Goal: Information Seeking & Learning: Learn about a topic

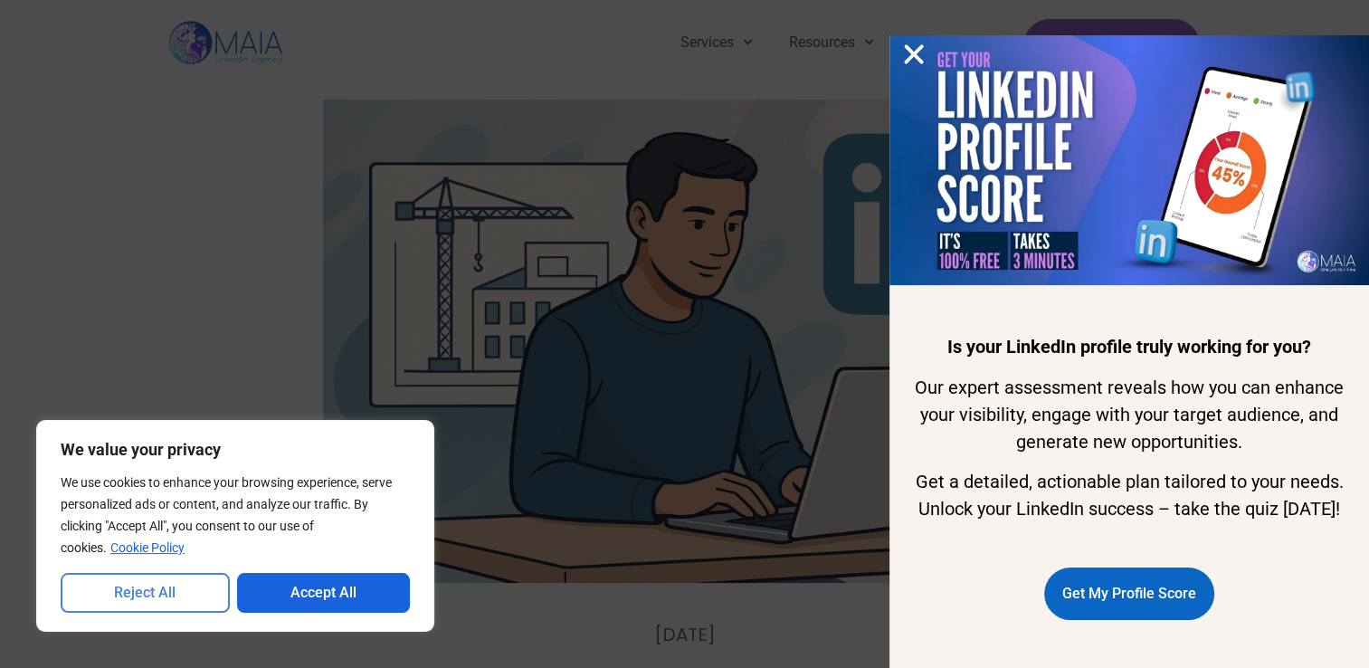
click at [165, 596] on button "Reject All" at bounding box center [145, 593] width 169 height 40
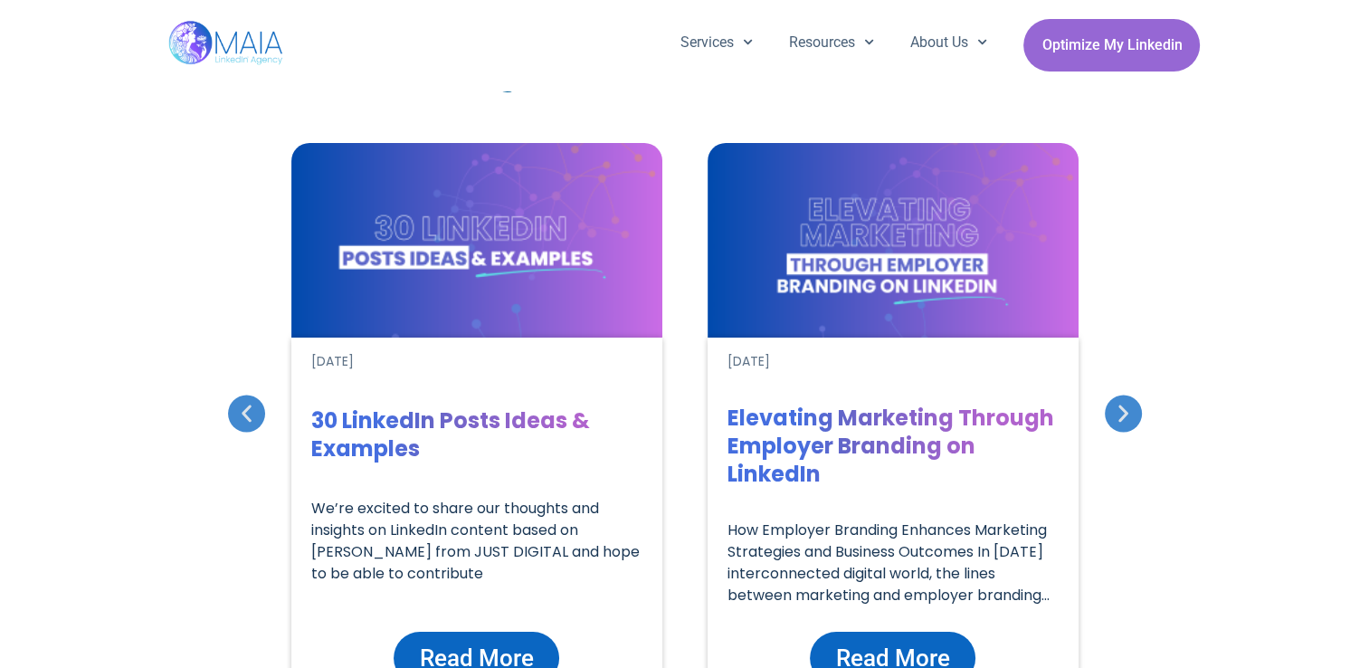
scroll to position [6241, 0]
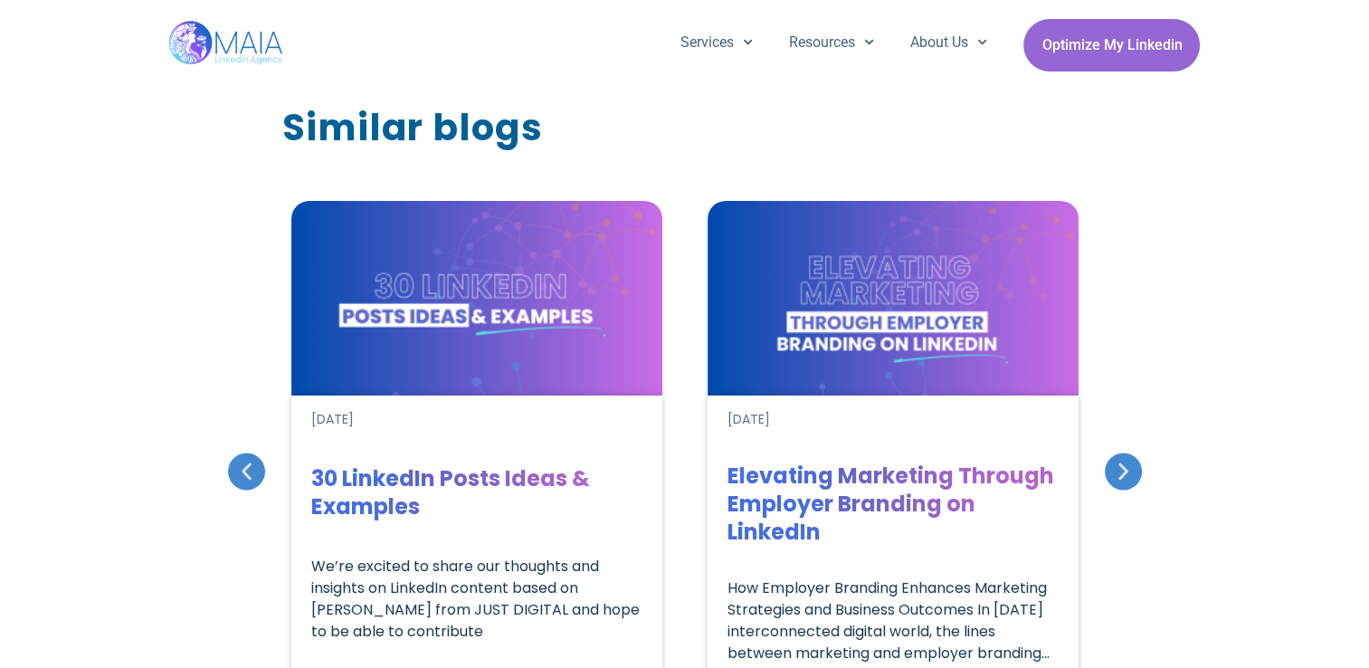
click at [231, 452] on div "Previous slide" at bounding box center [246, 470] width 37 height 37
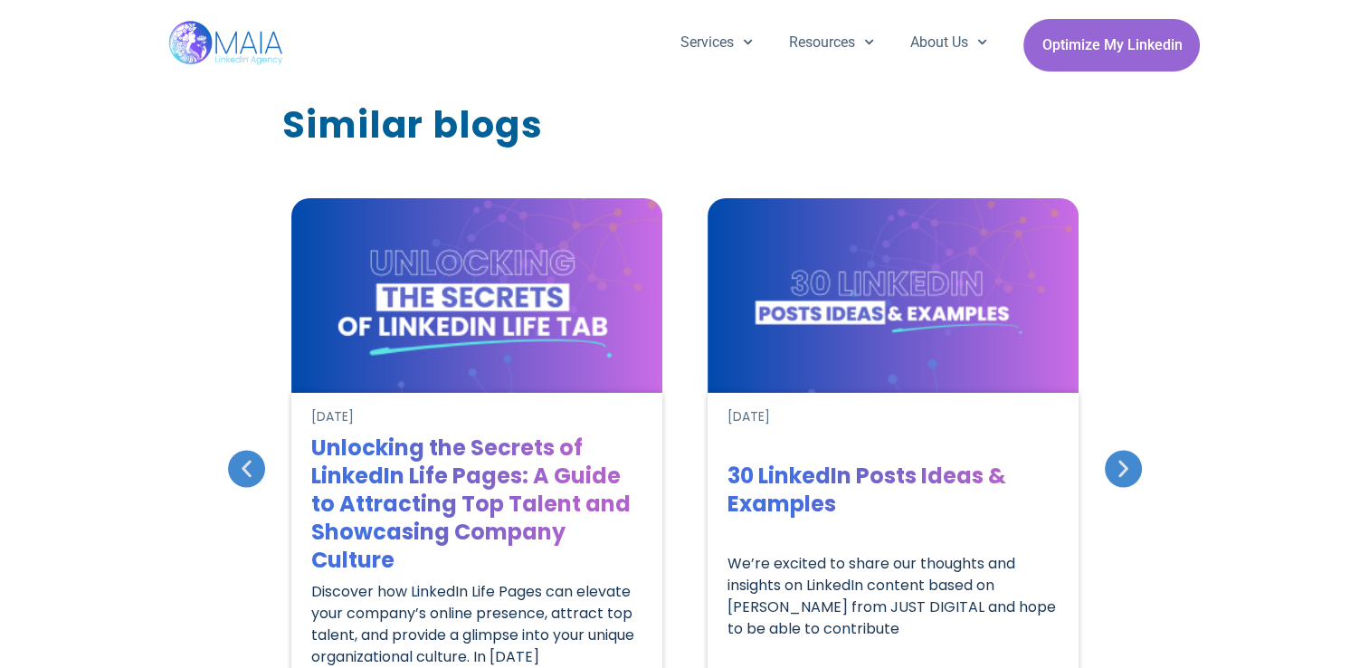
scroll to position [6245, 0]
click at [231, 449] on div "Previous slide" at bounding box center [246, 467] width 37 height 37
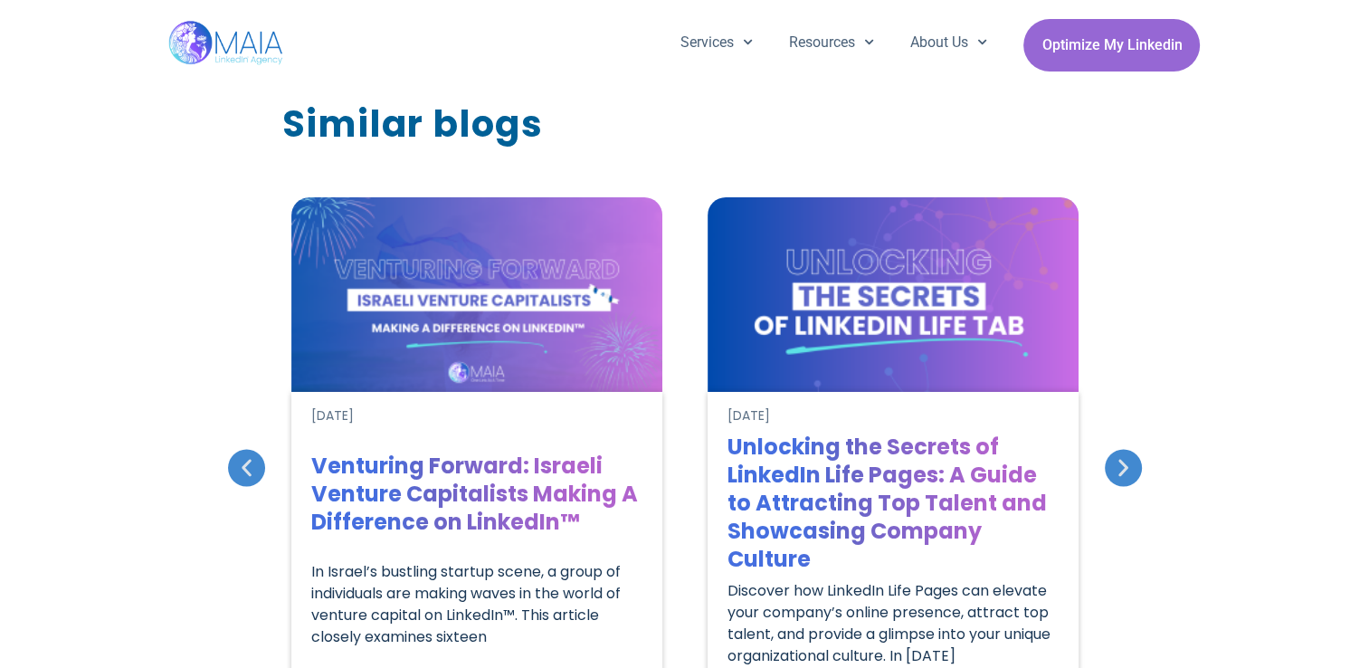
click at [231, 449] on div "Previous slide" at bounding box center [246, 467] width 37 height 37
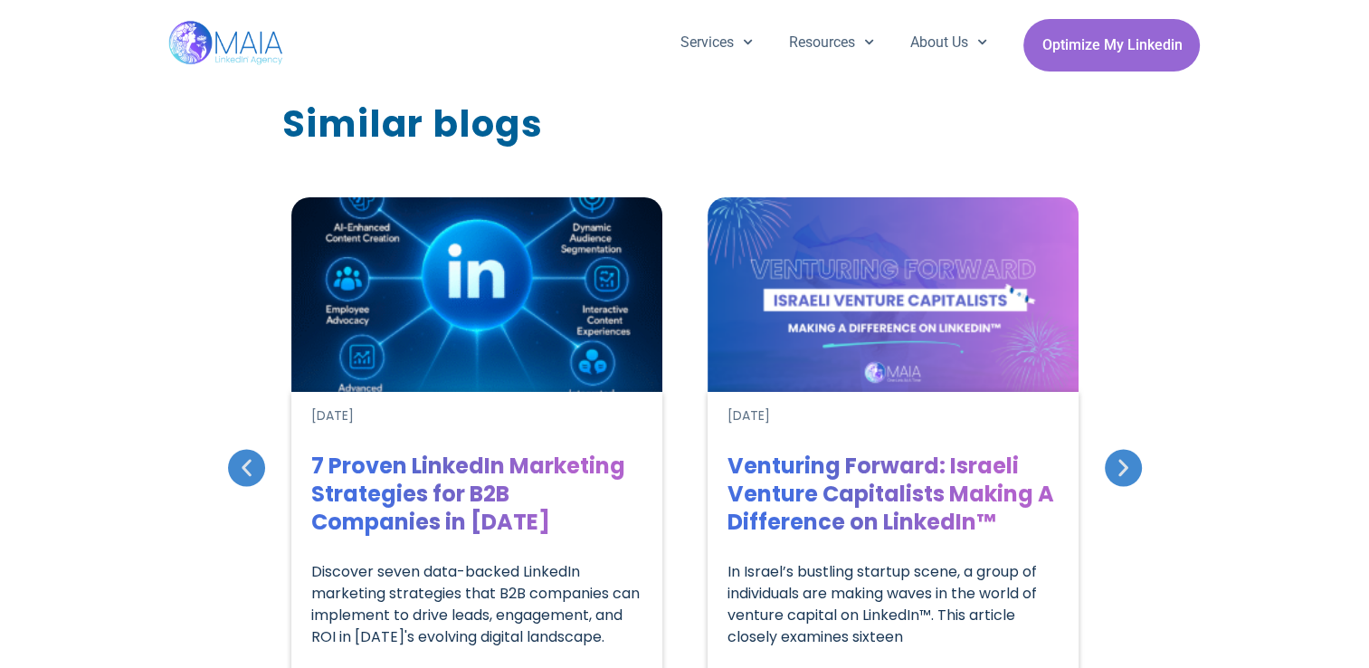
click at [231, 449] on div "Previous slide" at bounding box center [246, 467] width 37 height 37
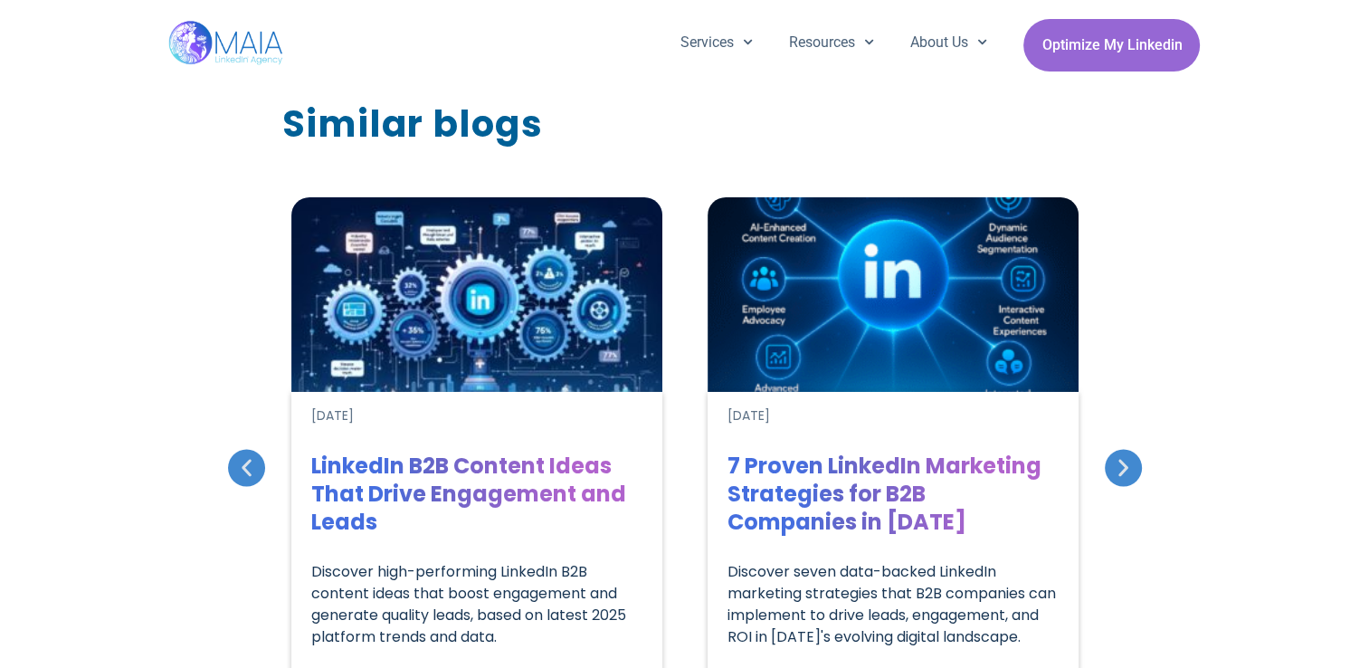
click at [233, 449] on div "Previous slide" at bounding box center [246, 467] width 37 height 37
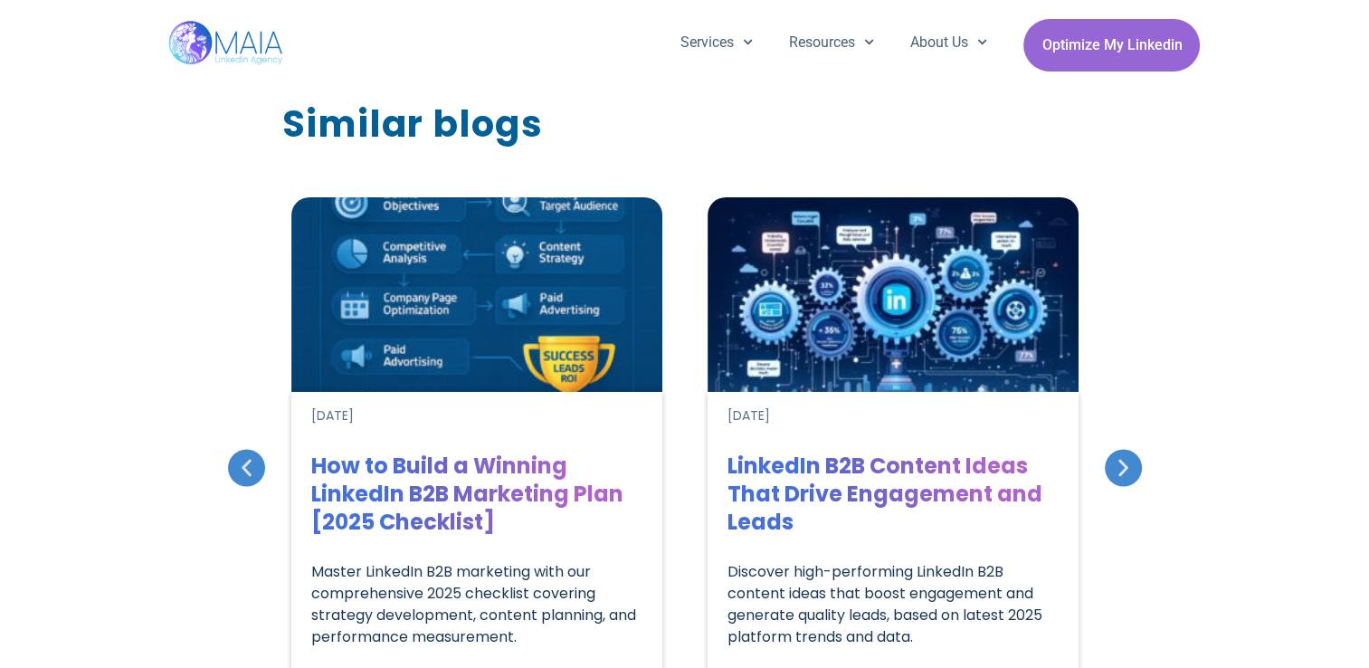
click at [248, 460] on icon "Previous slide" at bounding box center [247, 468] width 10 height 17
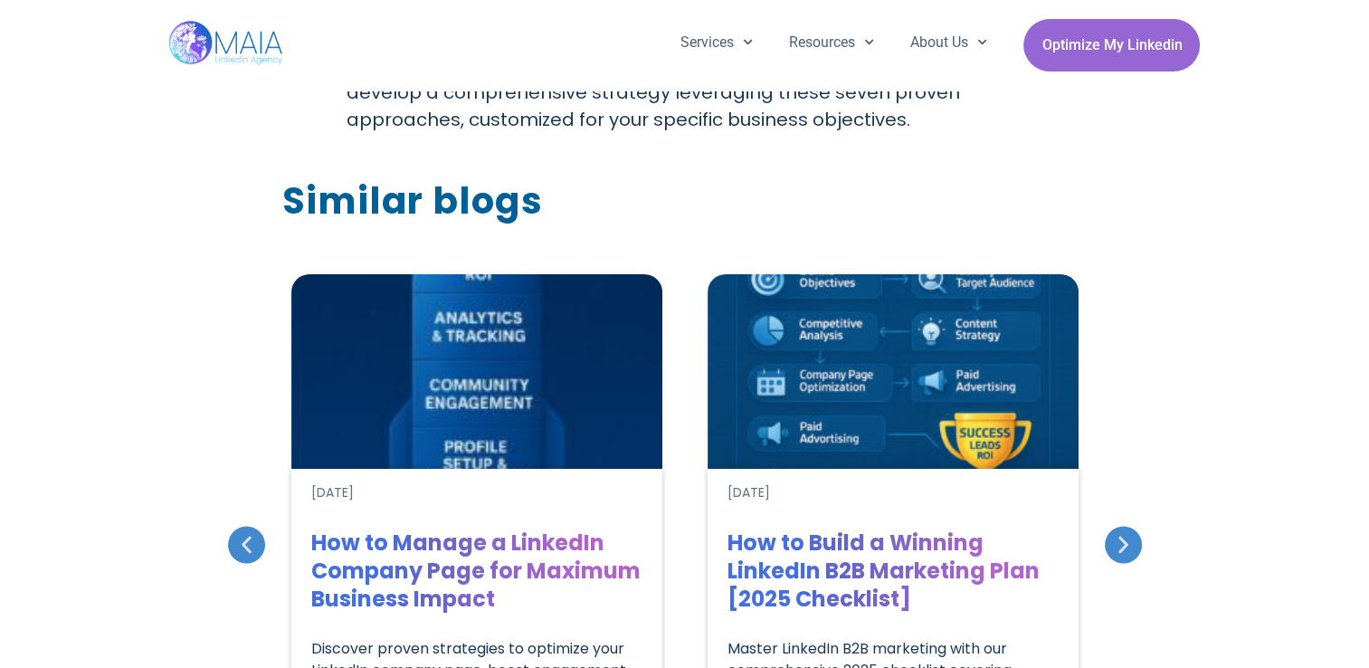
scroll to position [6162, 0]
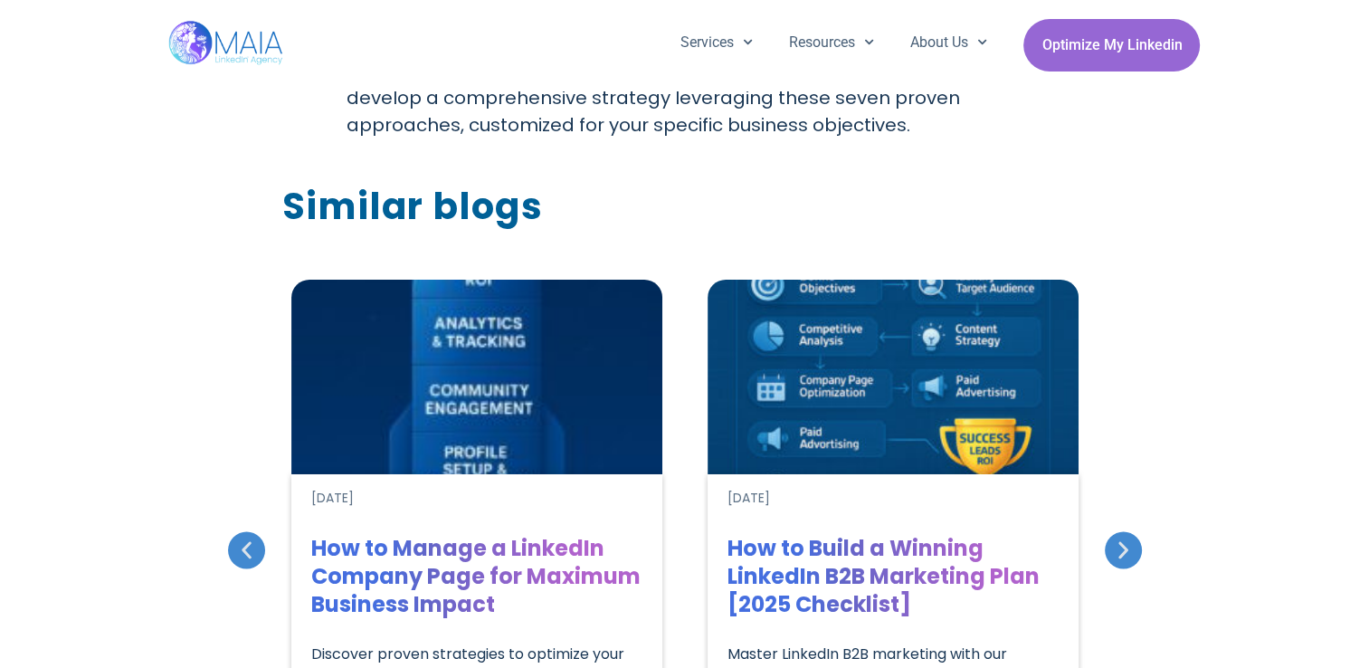
click at [257, 538] on icon "Previous slide" at bounding box center [246, 549] width 23 height 23
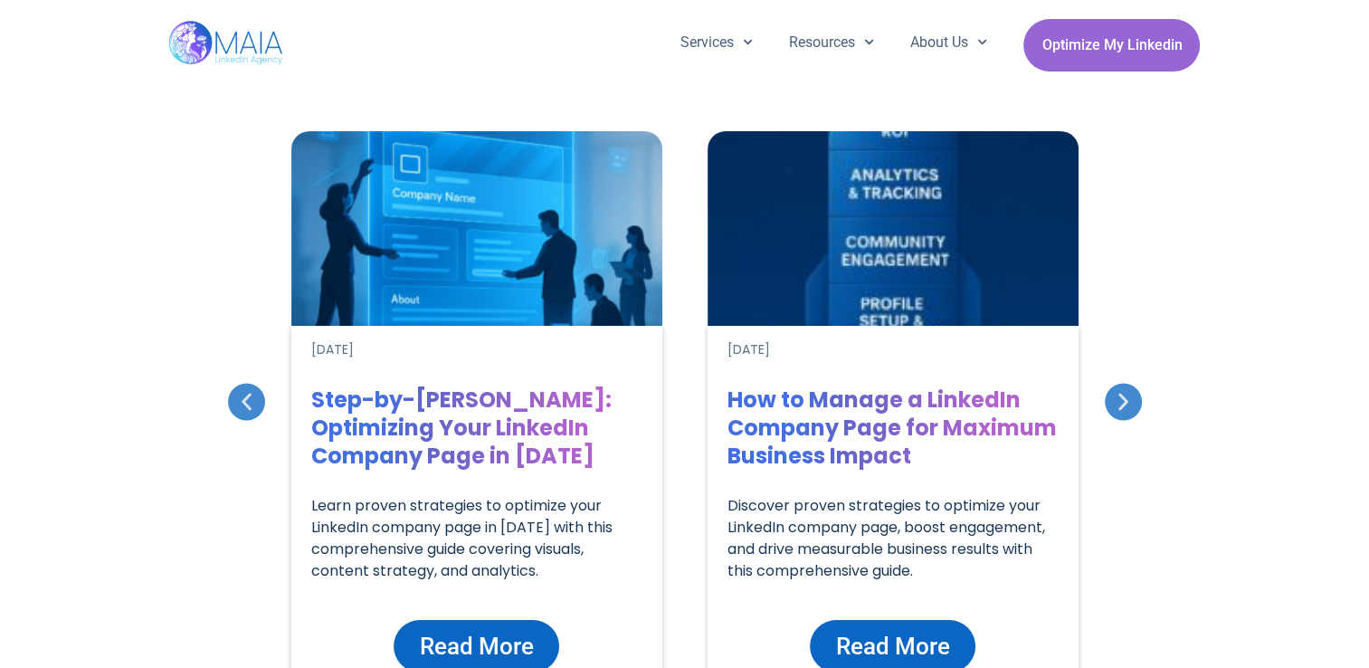
scroll to position [6343, 0]
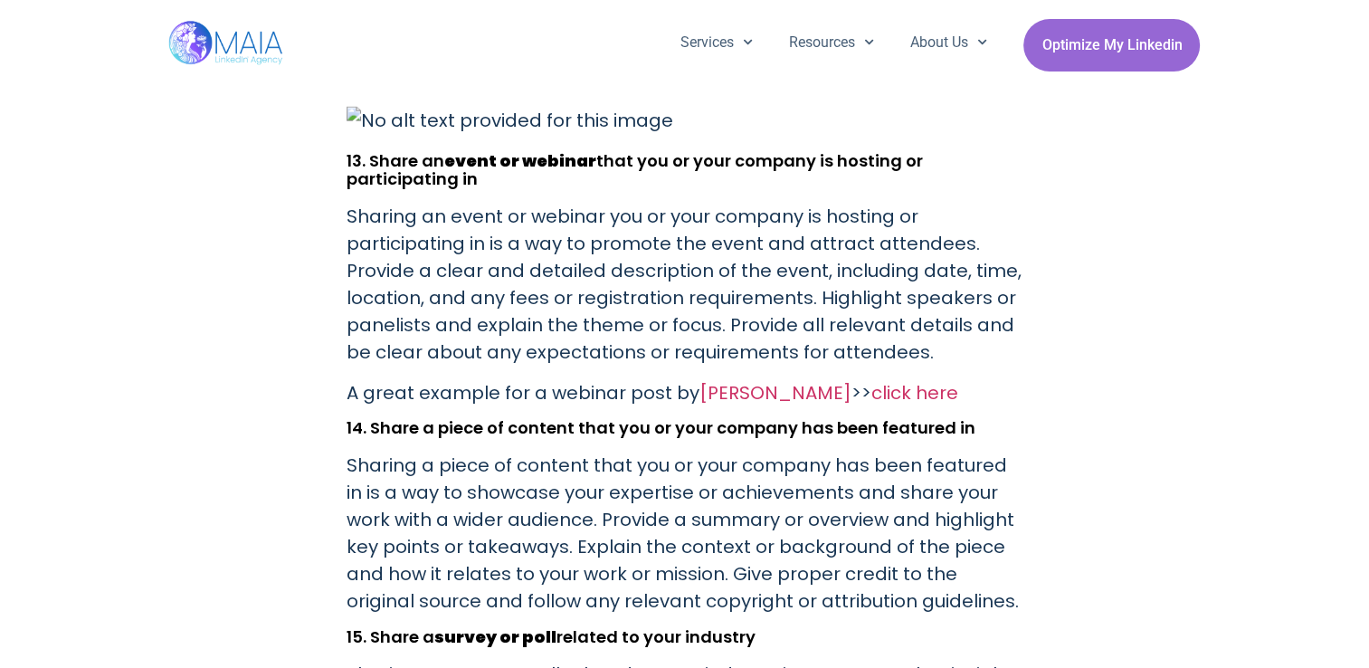
scroll to position [4051, 0]
drag, startPoint x: 894, startPoint y: 417, endPoint x: 557, endPoint y: 343, distance: 344.6
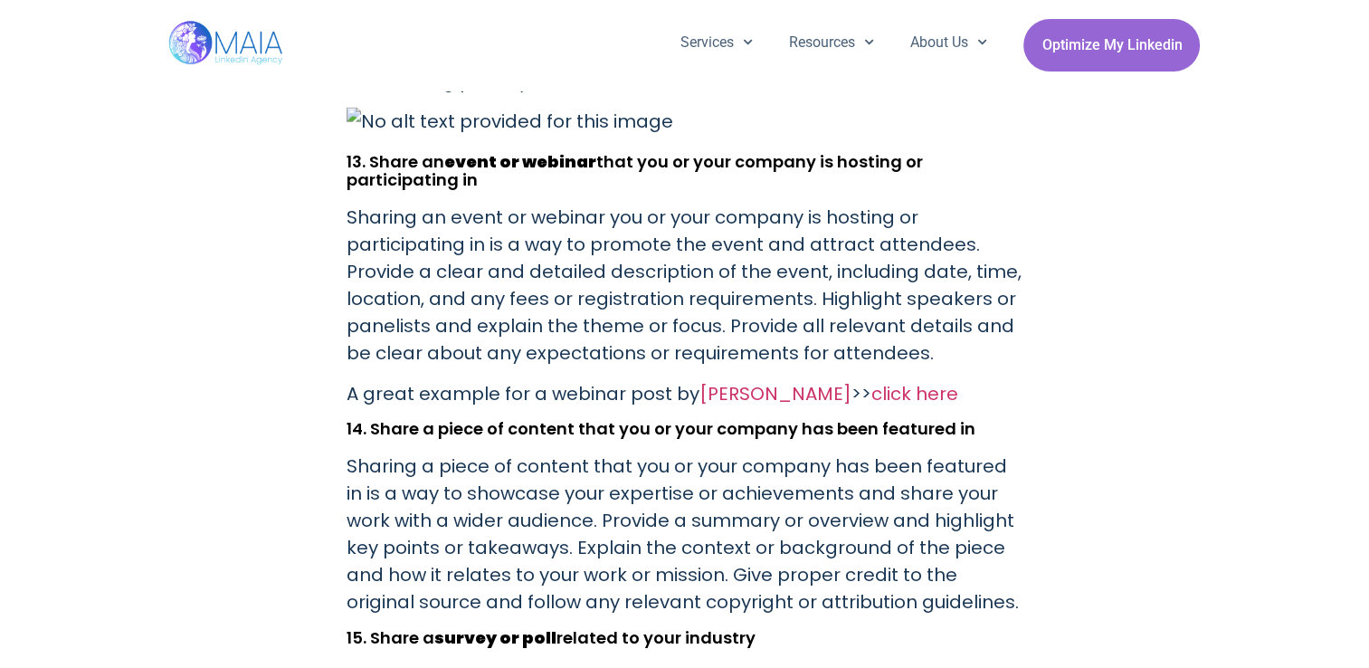
click at [564, 380] on p "A great example for a webinar post by Dean Seddon >> click here" at bounding box center [684, 393] width 677 height 27
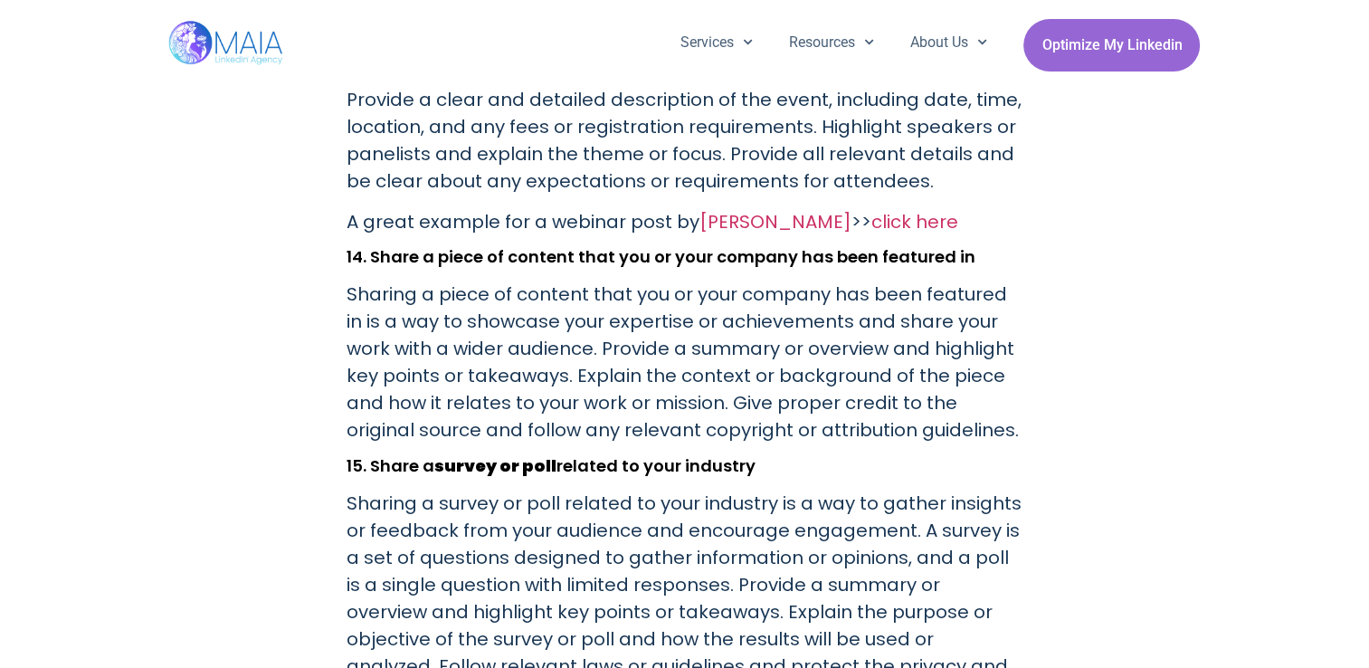
scroll to position [4232, 0]
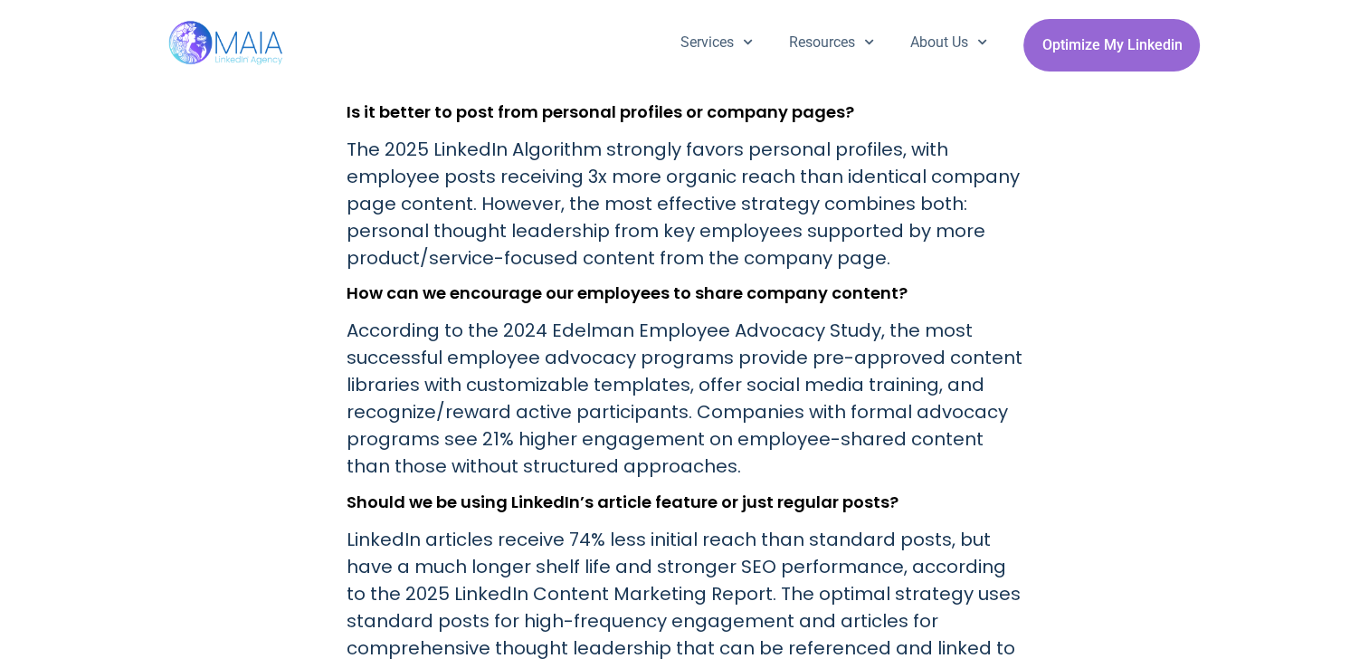
scroll to position [6513, 0]
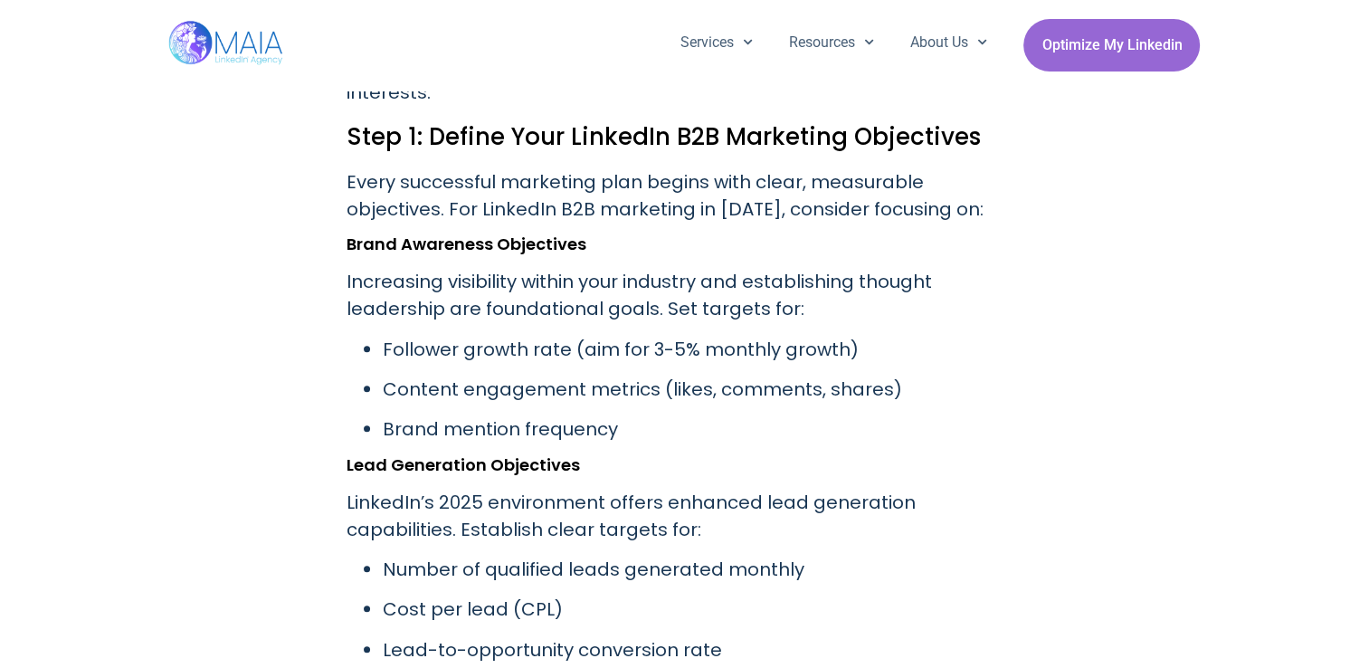
scroll to position [1605, 0]
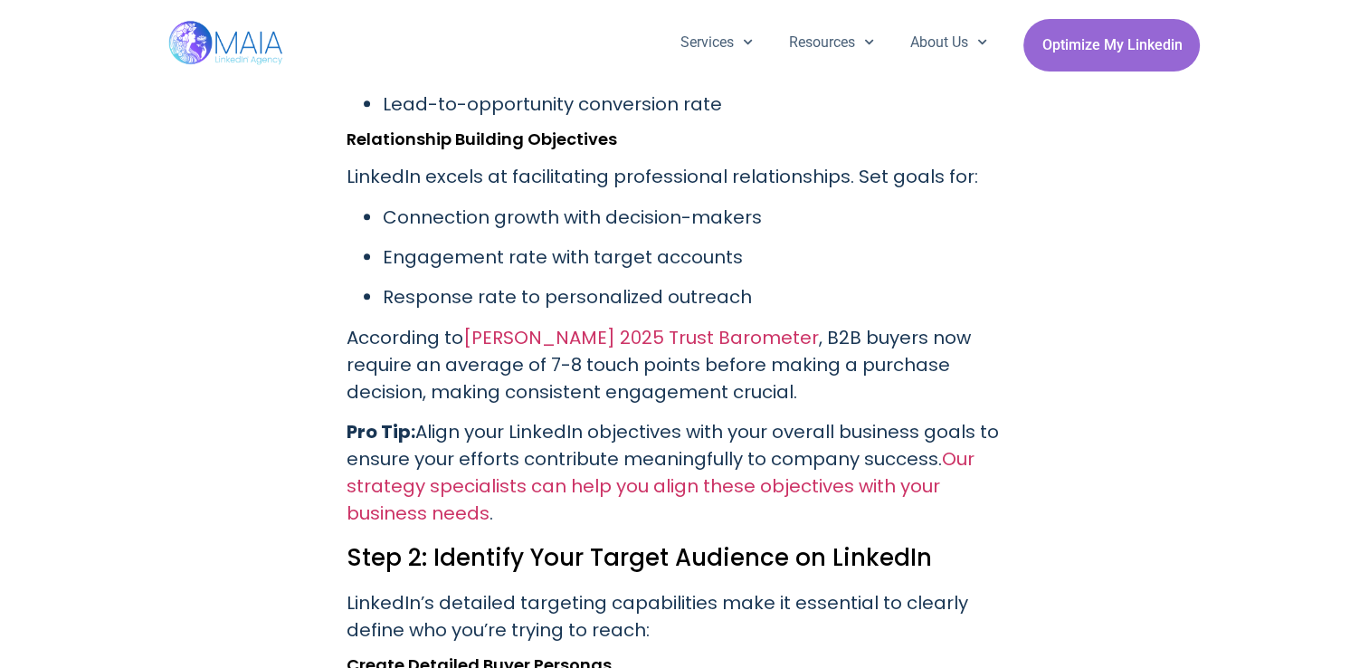
drag, startPoint x: 138, startPoint y: 356, endPoint x: 147, endPoint y: 383, distance: 27.8
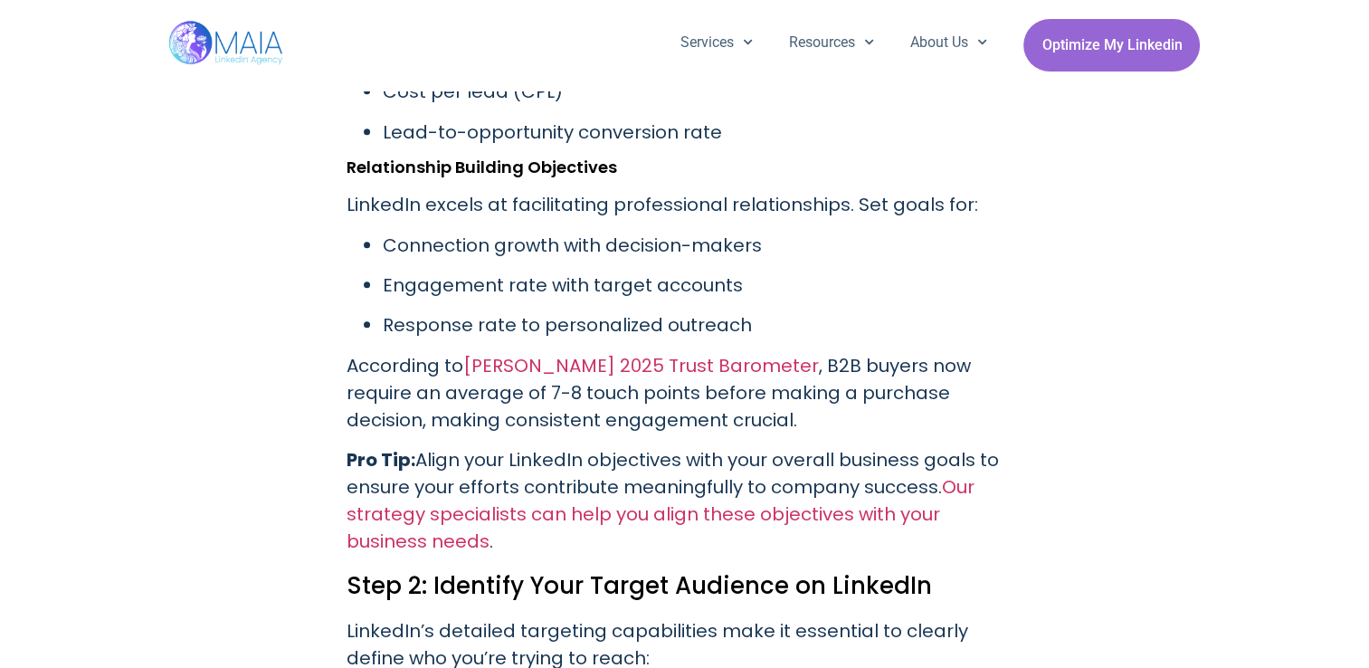
scroll to position [2117, 0]
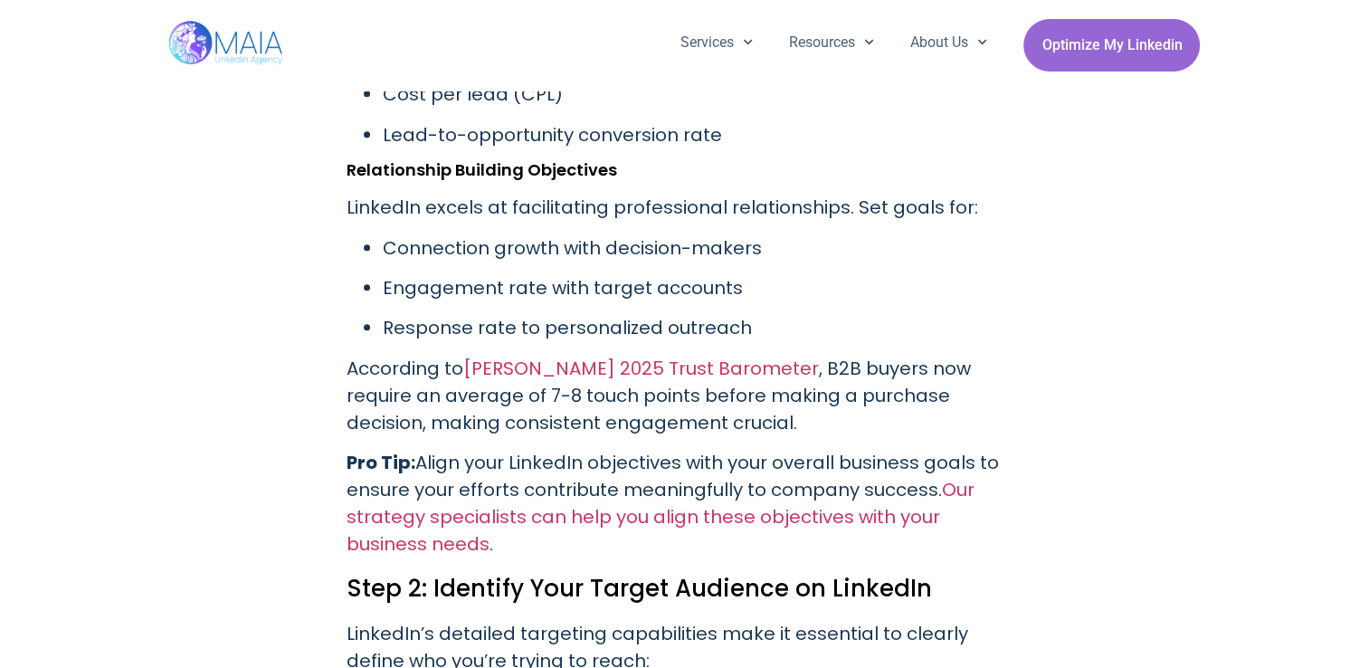
click at [512, 449] on p "Pro Tip: Align your LinkedIn objectives with your overall business goals to ens…" at bounding box center [684, 503] width 677 height 109
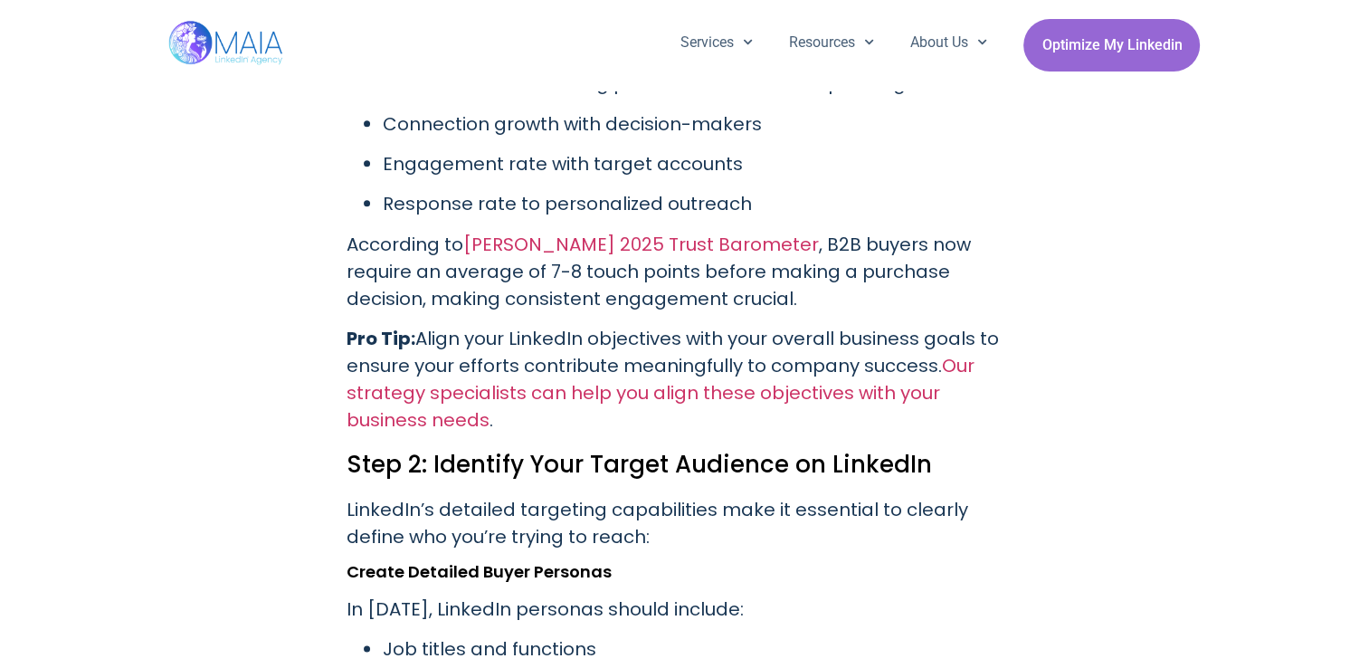
scroll to position [2298, 0]
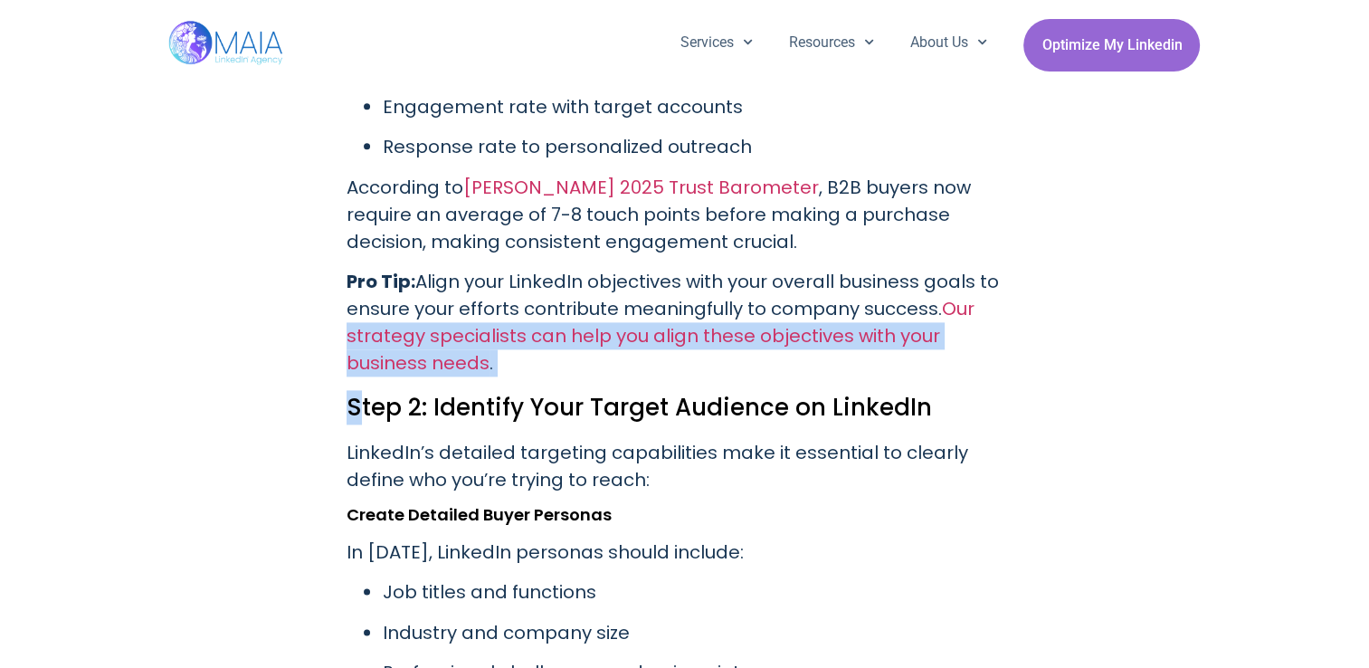
drag, startPoint x: 353, startPoint y: 346, endPoint x: 1309, endPoint y: 237, distance: 962.3
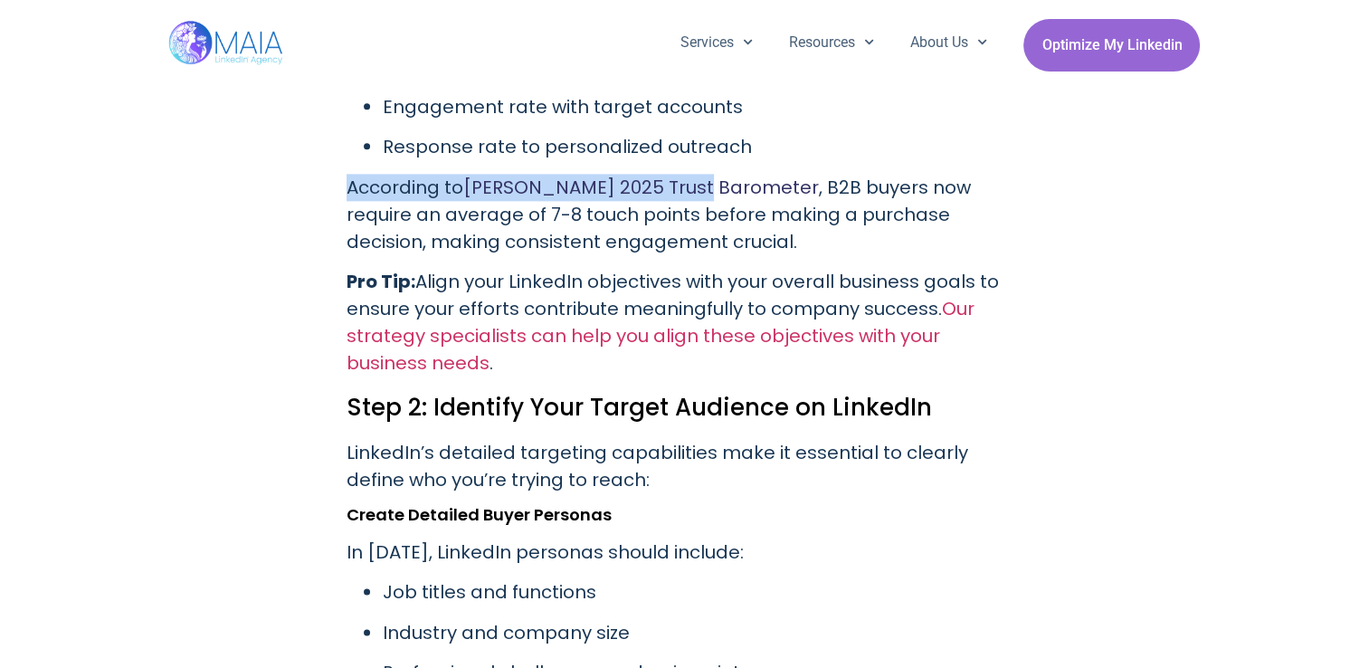
drag, startPoint x: 346, startPoint y: 124, endPoint x: 691, endPoint y: 127, distance: 344.7
click at [691, 174] on p "According to Edelman’s 2025 Trust Barometer , B2B buyers now require an average…" at bounding box center [684, 214] width 677 height 81
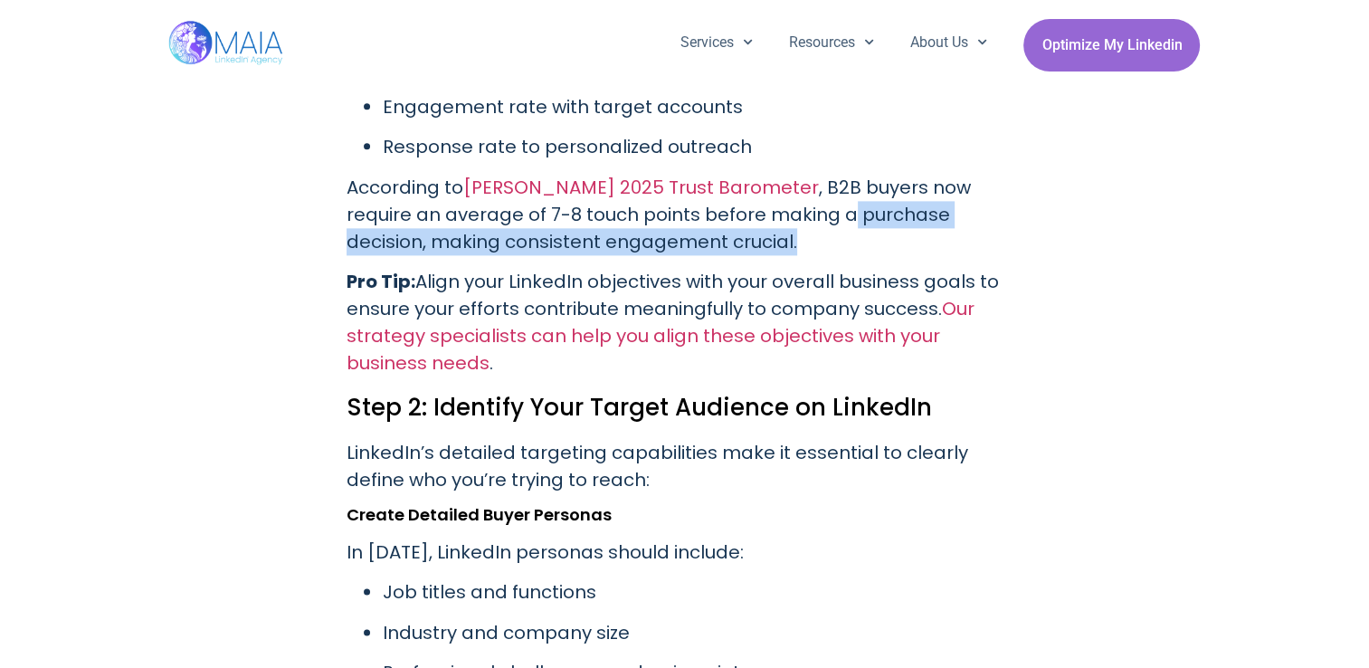
drag, startPoint x: 691, startPoint y: 127, endPoint x: 751, endPoint y: 166, distance: 71.8
click at [751, 174] on p "According to Edelman’s 2025 Trust Barometer , B2B buyers now require an average…" at bounding box center [684, 214] width 677 height 81
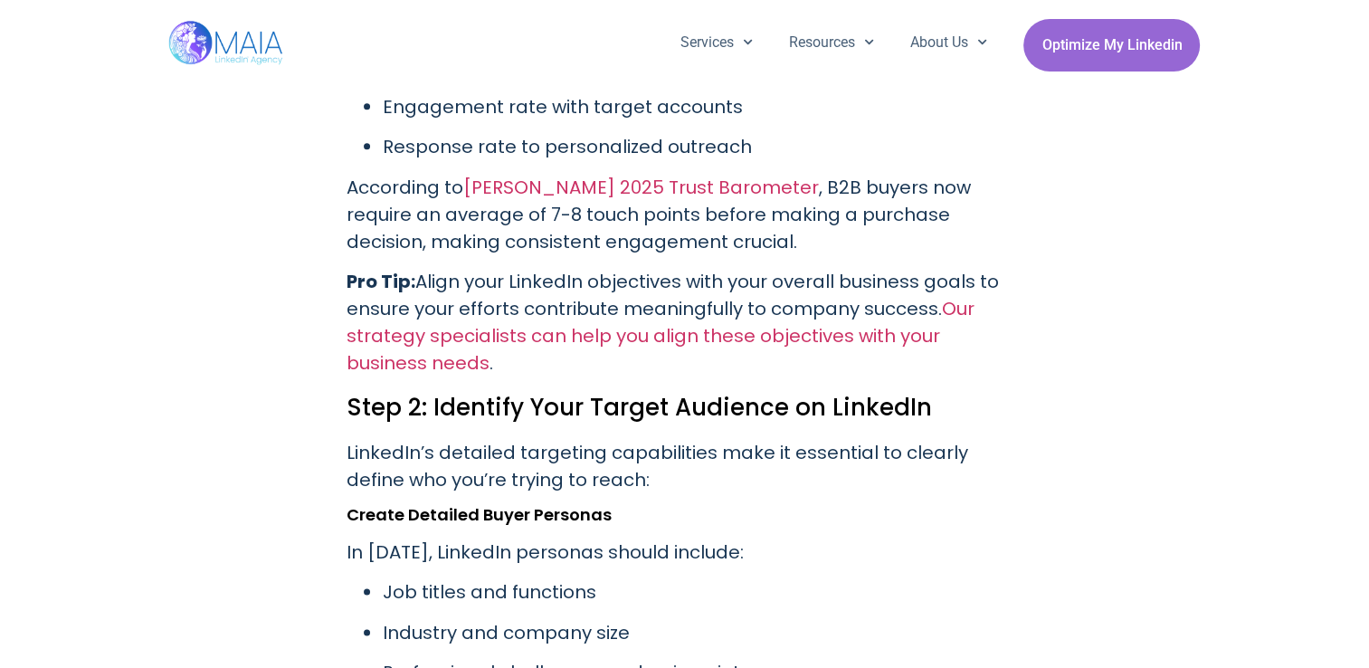
drag, startPoint x: 751, startPoint y: 166, endPoint x: 688, endPoint y: 214, distance: 78.7
click at [688, 268] on p "Pro Tip: Align your LinkedIn objectives with your overall business goals to ens…" at bounding box center [684, 322] width 677 height 109
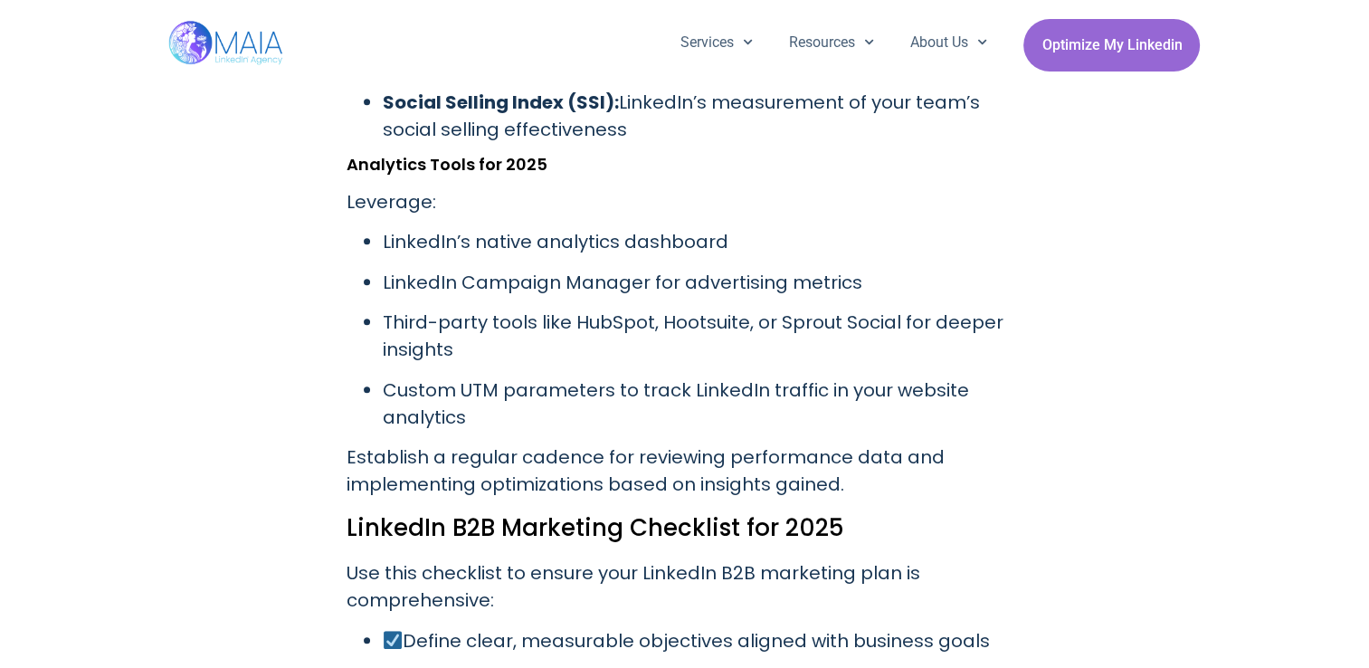
scroll to position [7816, 0]
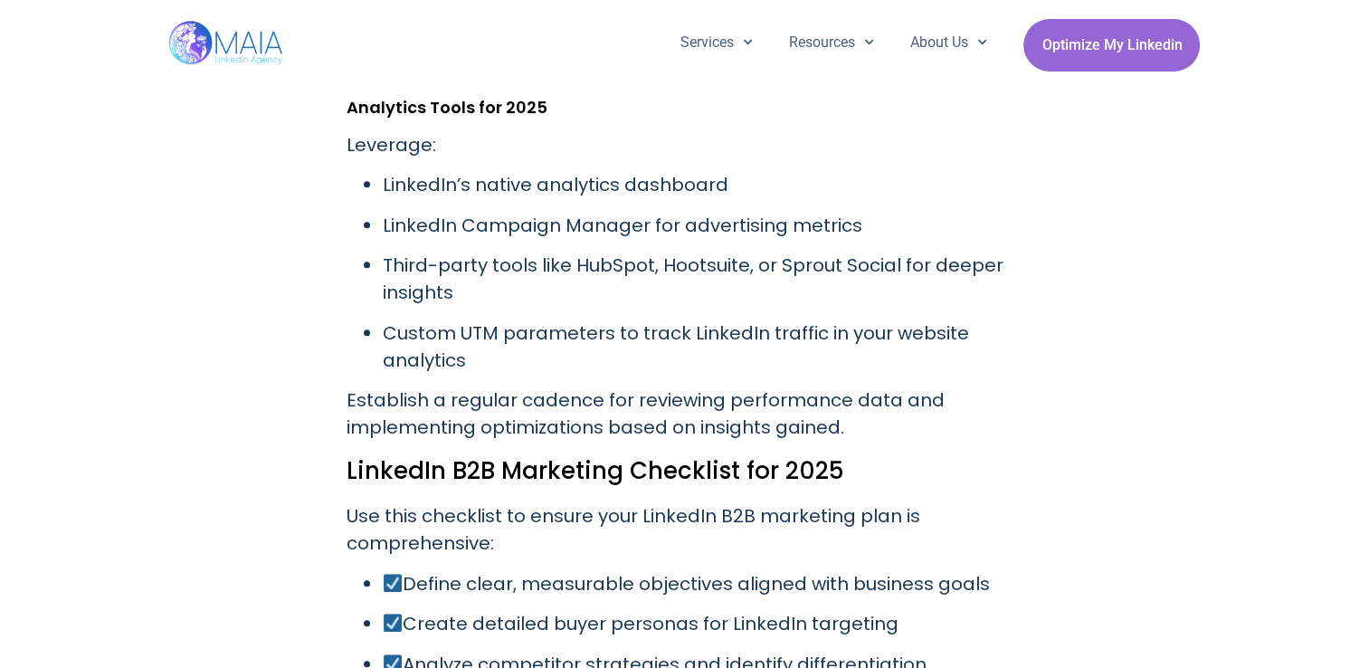
click at [387, 574] on img at bounding box center [393, 583] width 18 height 18
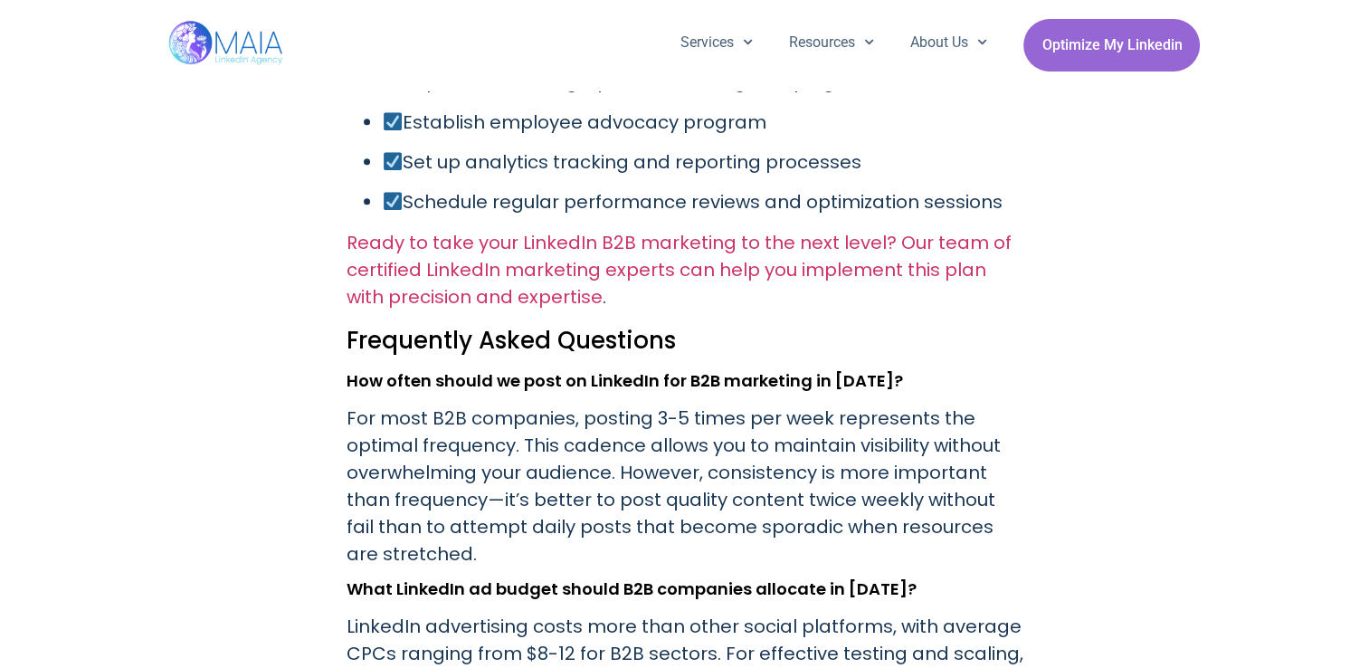
scroll to position [8630, 0]
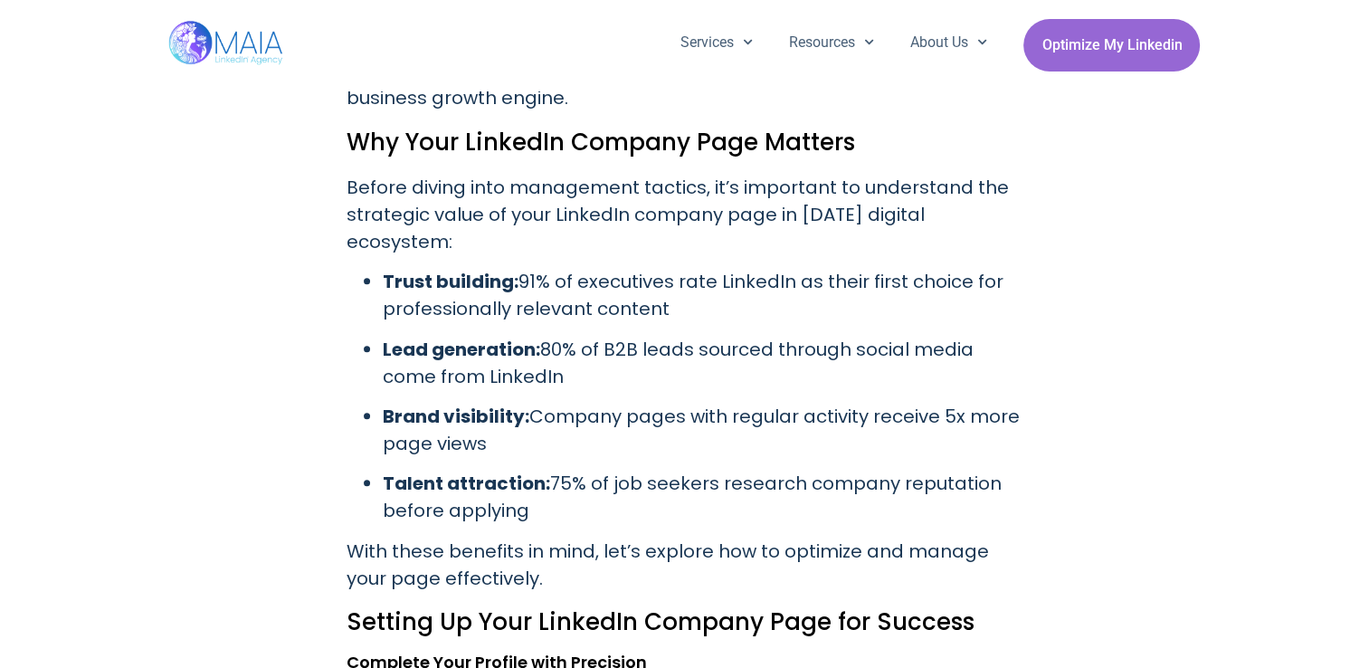
scroll to position [1151, 0]
click at [644, 340] on p "Lead generation: 80% of B2B leads sourced through social media come from Linked…" at bounding box center [703, 362] width 640 height 54
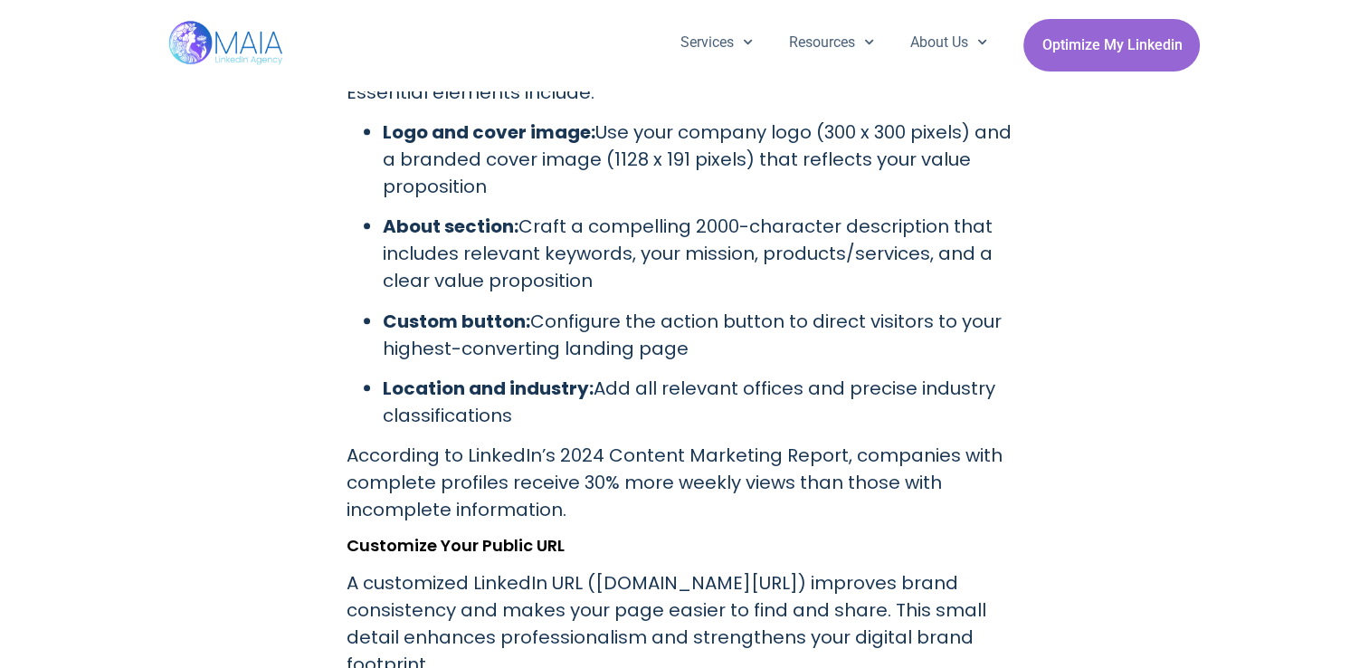
scroll to position [1853, 0]
click at [644, 340] on p "Custom button: Configure the action button to direct visitors to your highest-c…" at bounding box center [703, 334] width 640 height 54
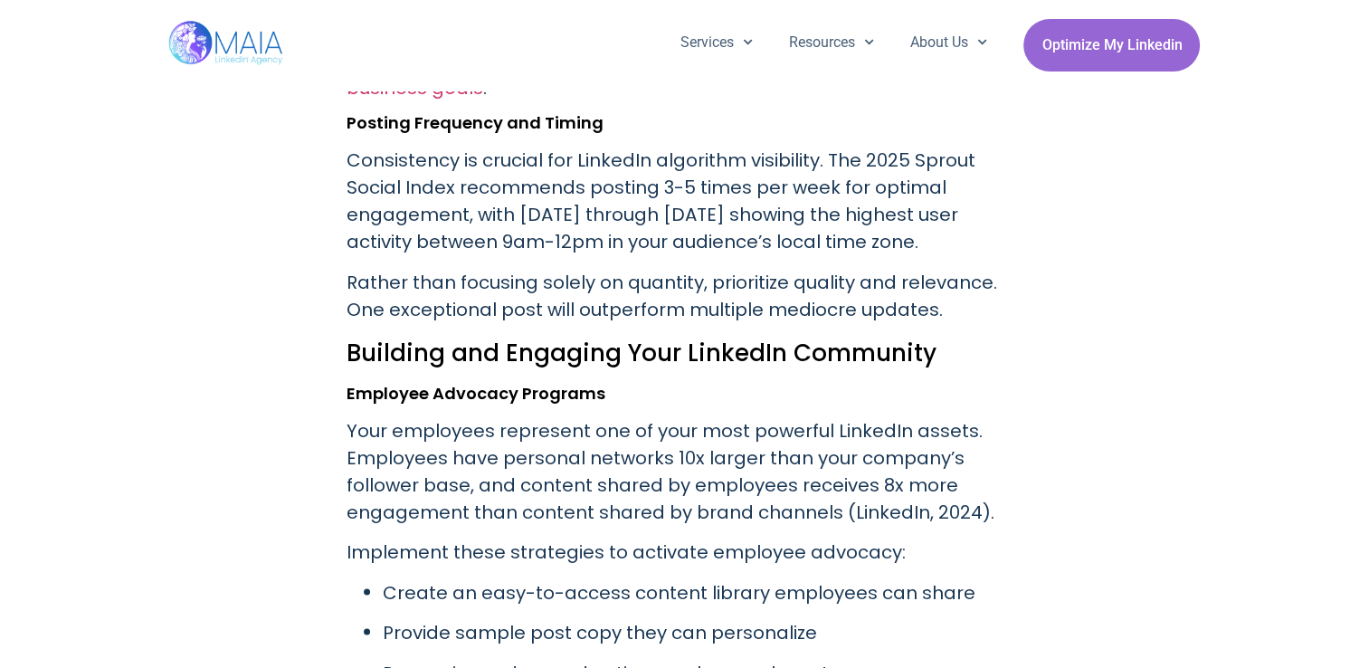
scroll to position [3456, 0]
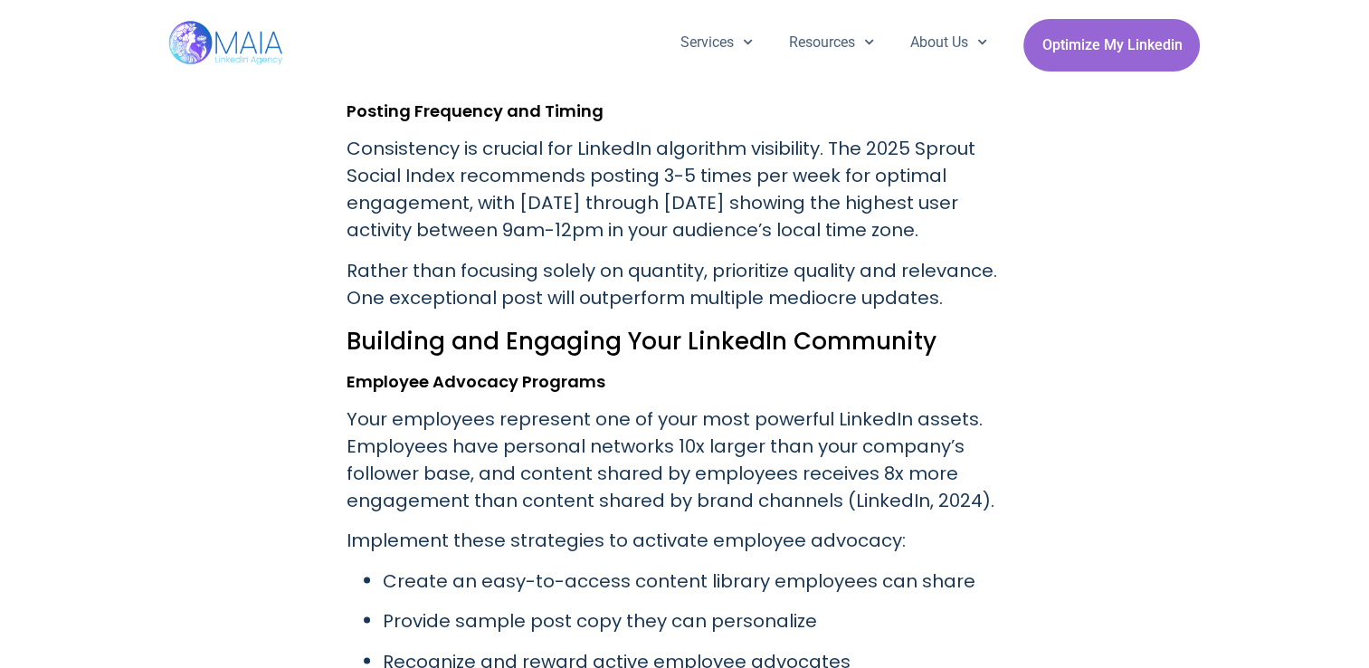
drag, startPoint x: 304, startPoint y: 526, endPoint x: 210, endPoint y: 338, distance: 210.4
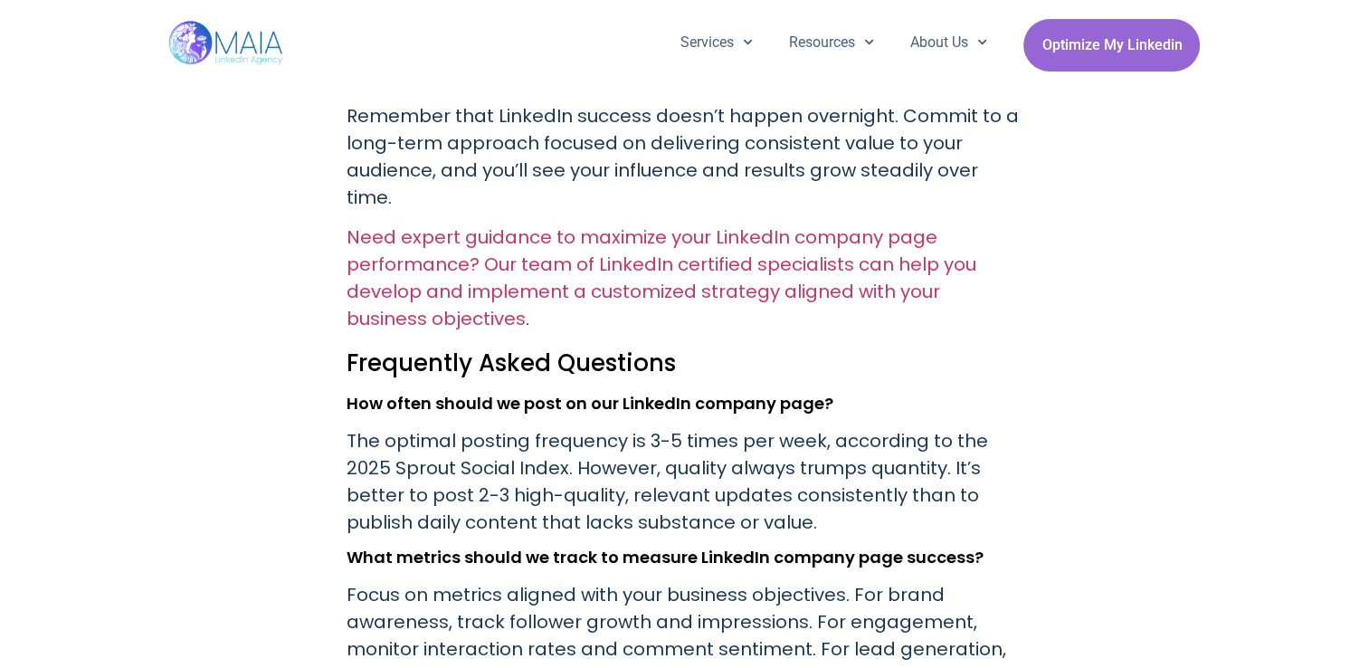
scroll to position [7003, 0]
